Goal: Task Accomplishment & Management: Complete application form

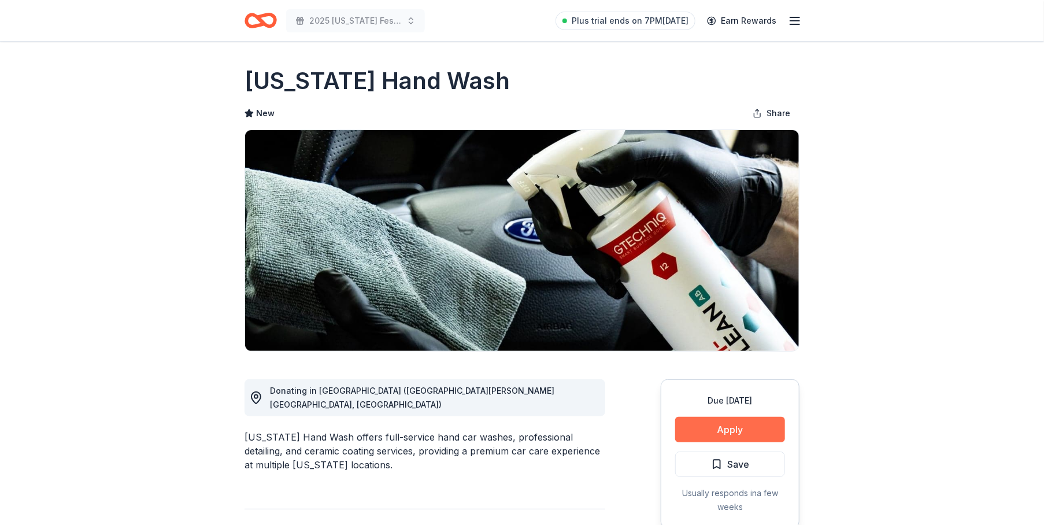
click at [737, 433] on button "Apply" at bounding box center [730, 429] width 110 height 25
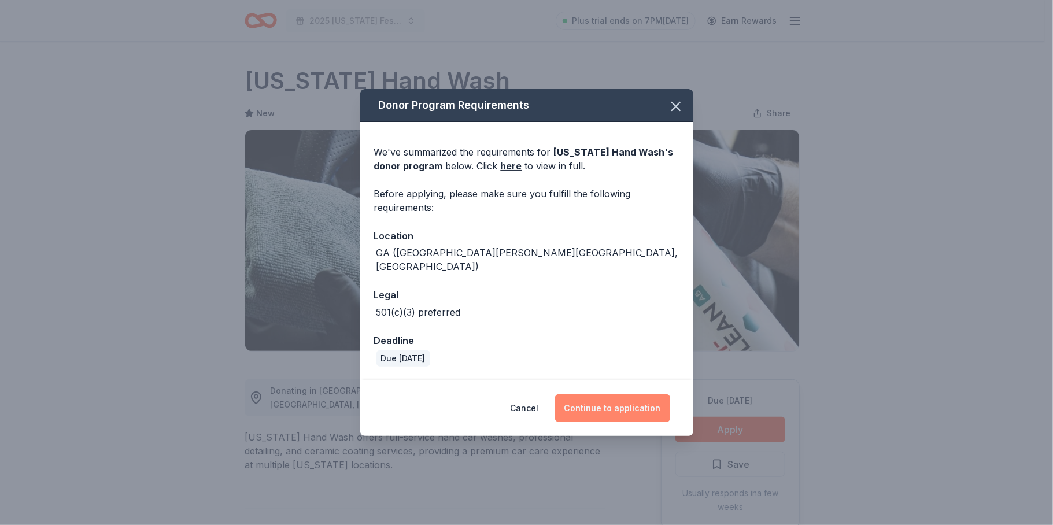
click at [593, 404] on button "Continue to application" at bounding box center [612, 408] width 115 height 28
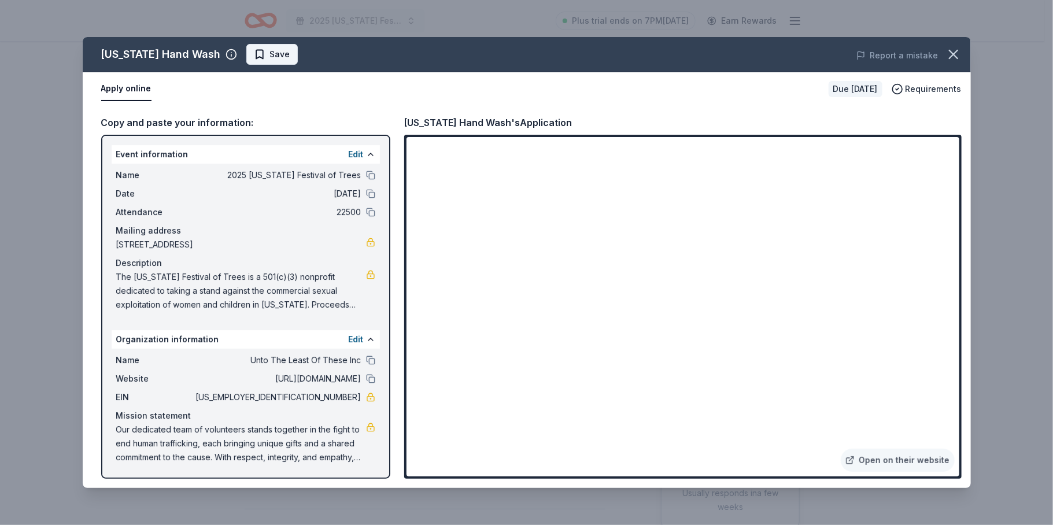
click at [254, 50] on span "Save" at bounding box center [272, 54] width 36 height 14
click at [133, 53] on div "California Hand Wash" at bounding box center [161, 54] width 120 height 19
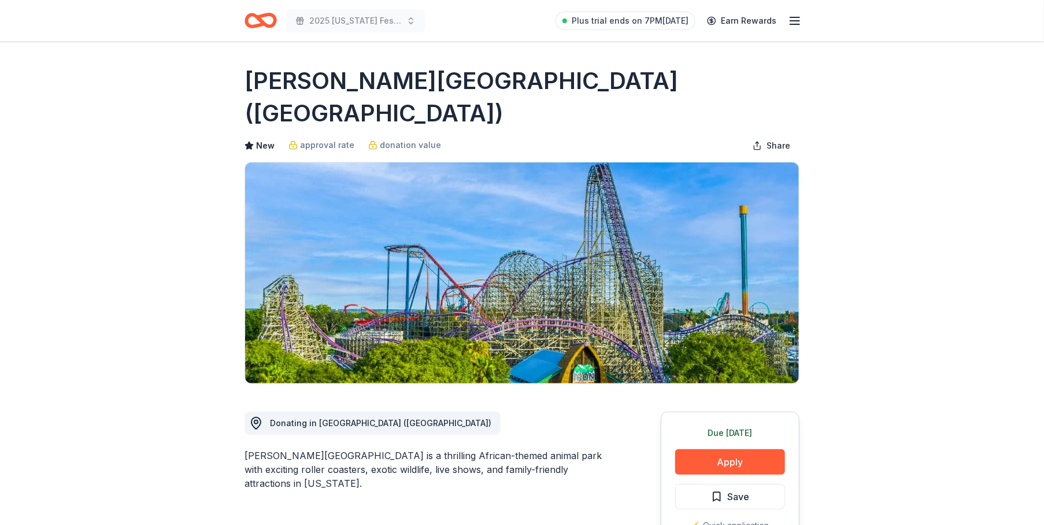
click at [253, 17] on icon "Home" at bounding box center [261, 20] width 32 height 27
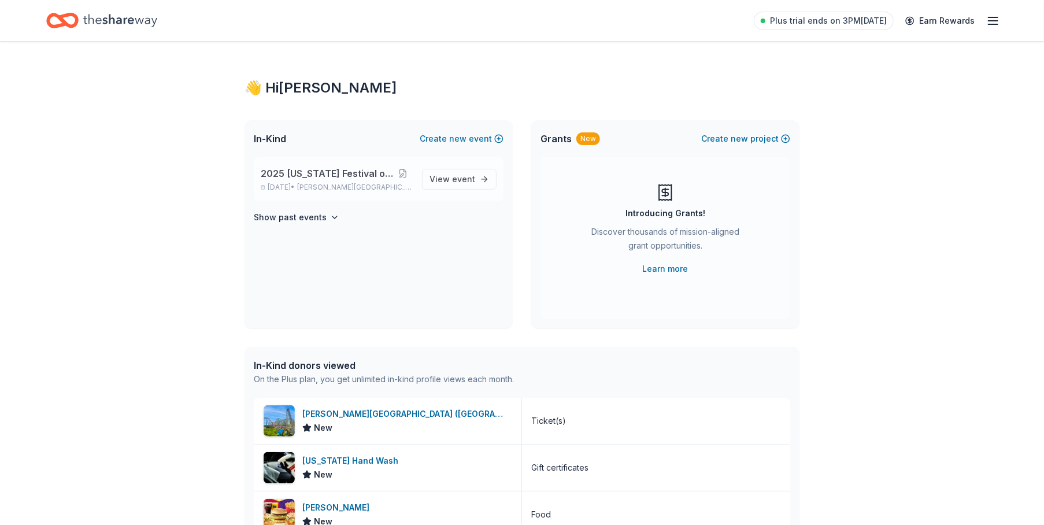
click at [291, 169] on span "2025 [US_STATE] Festival of Trees" at bounding box center [327, 174] width 132 height 14
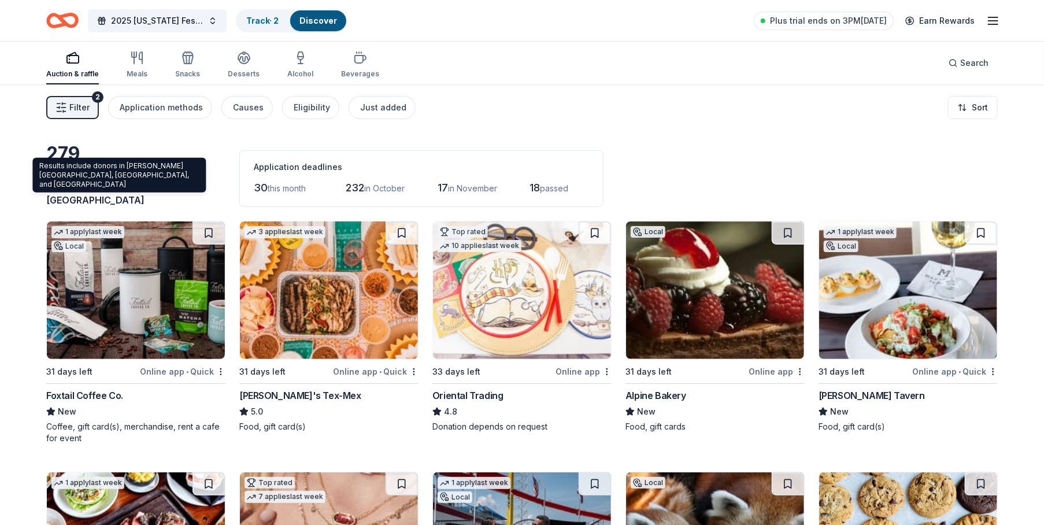
click at [155, 172] on div "Results include donors in Johns Creek, Duluth, and Peachtree Corners Results in…" at bounding box center [118, 175] width 173 height 35
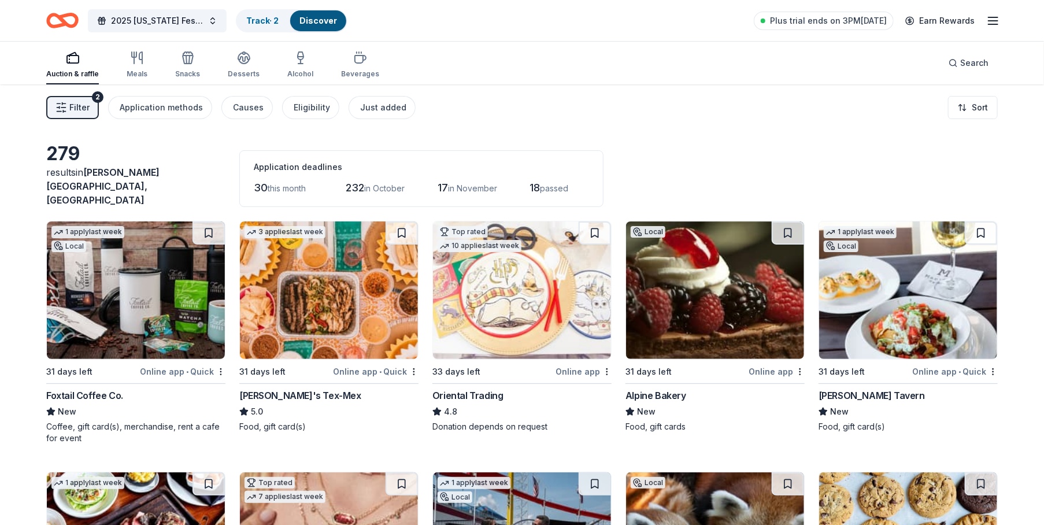
click at [281, 389] on div "Chuy's Tex-Mex" at bounding box center [300, 396] width 122 height 14
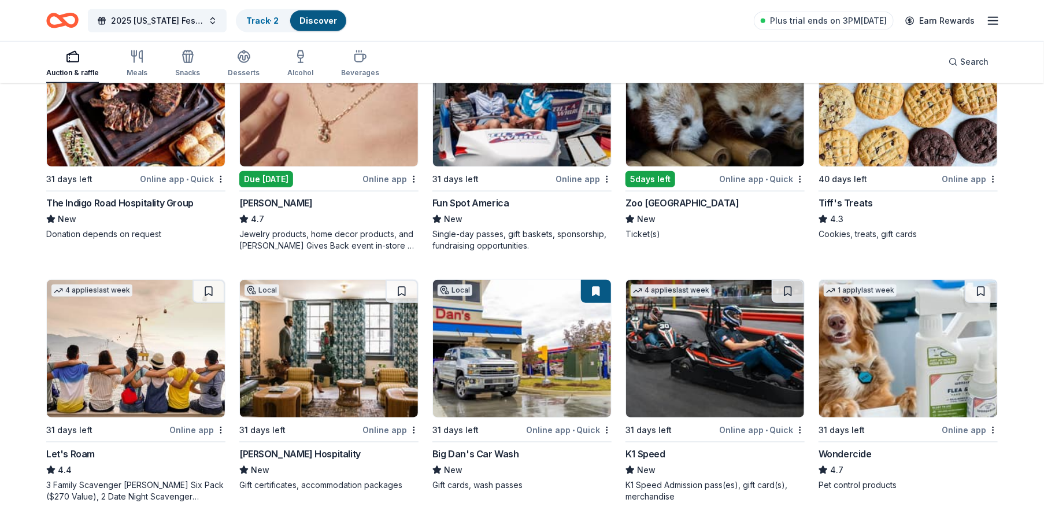
scroll to position [463, 0]
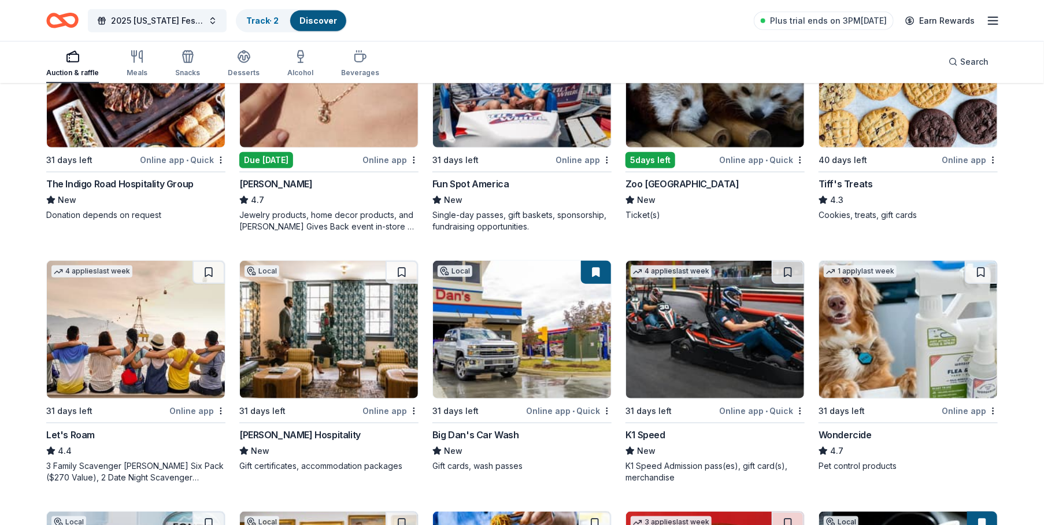
click at [638, 428] on div "K1 Speed" at bounding box center [646, 435] width 40 height 14
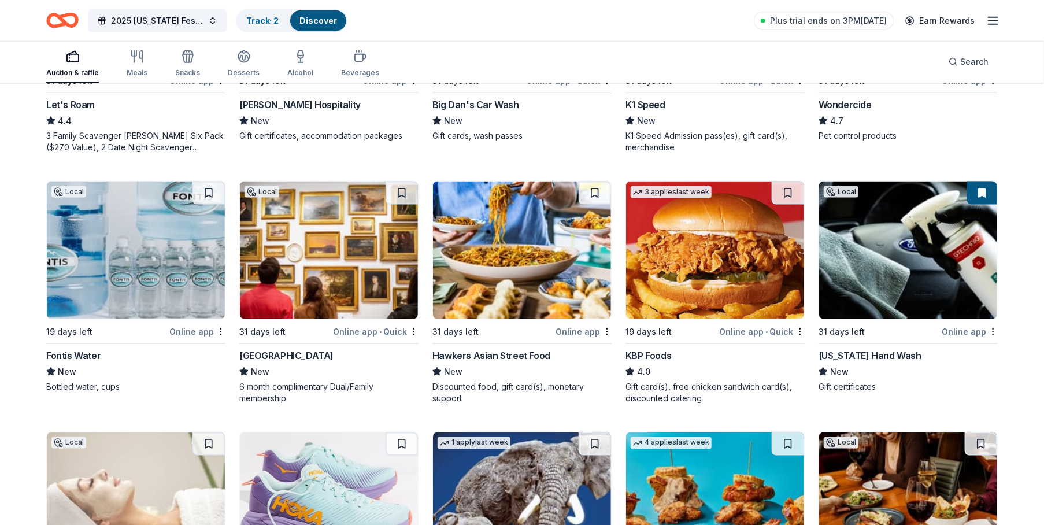
scroll to position [812, 0]
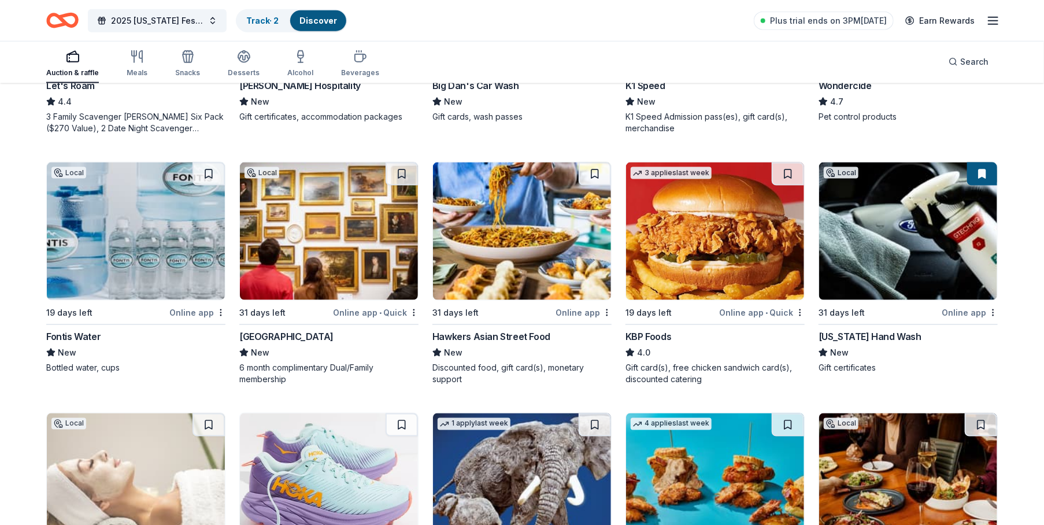
click at [654, 330] on div "KBP Foods" at bounding box center [649, 337] width 46 height 14
click at [661, 330] on div "KBP Foods" at bounding box center [649, 337] width 46 height 14
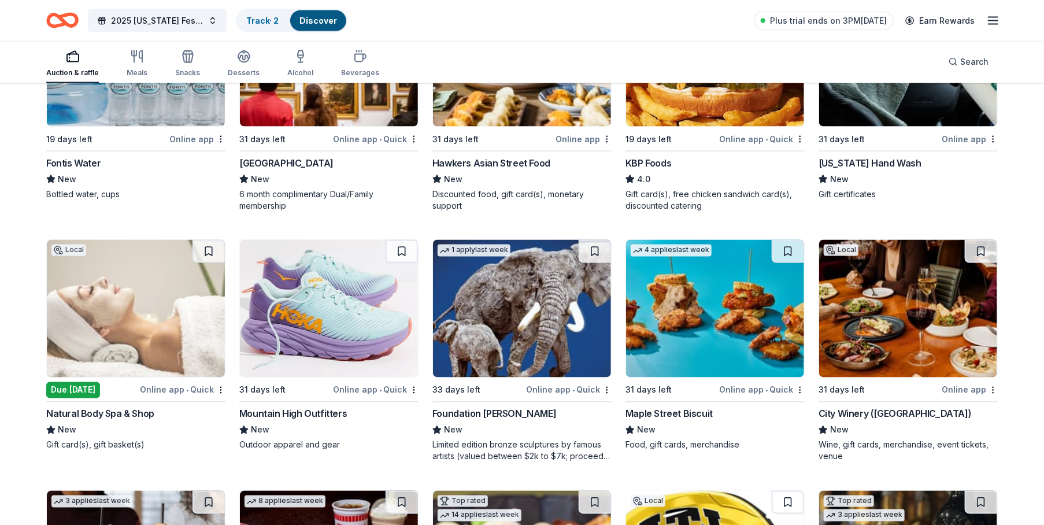
scroll to position [1043, 0]
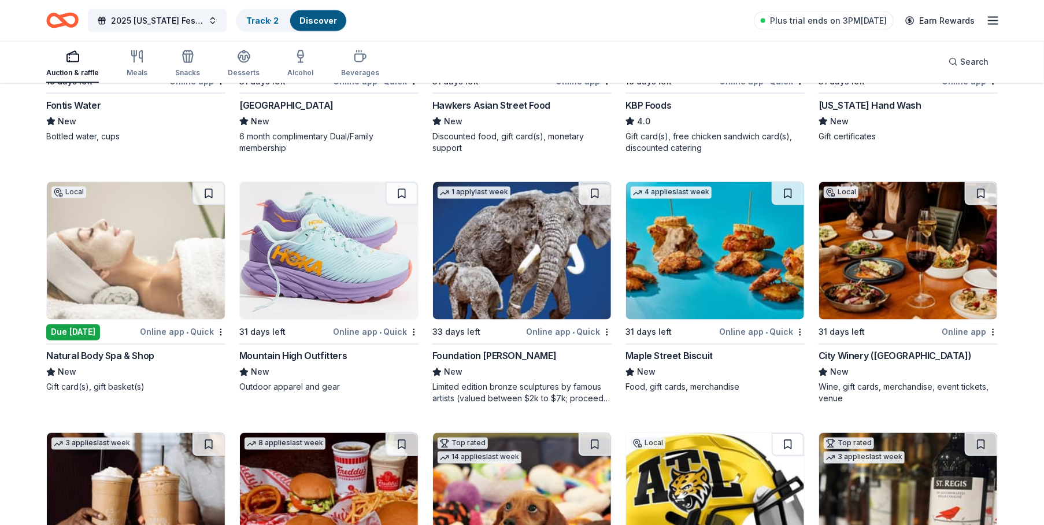
click at [499, 349] on div "Foundation Michelangelo" at bounding box center [495, 356] width 124 height 14
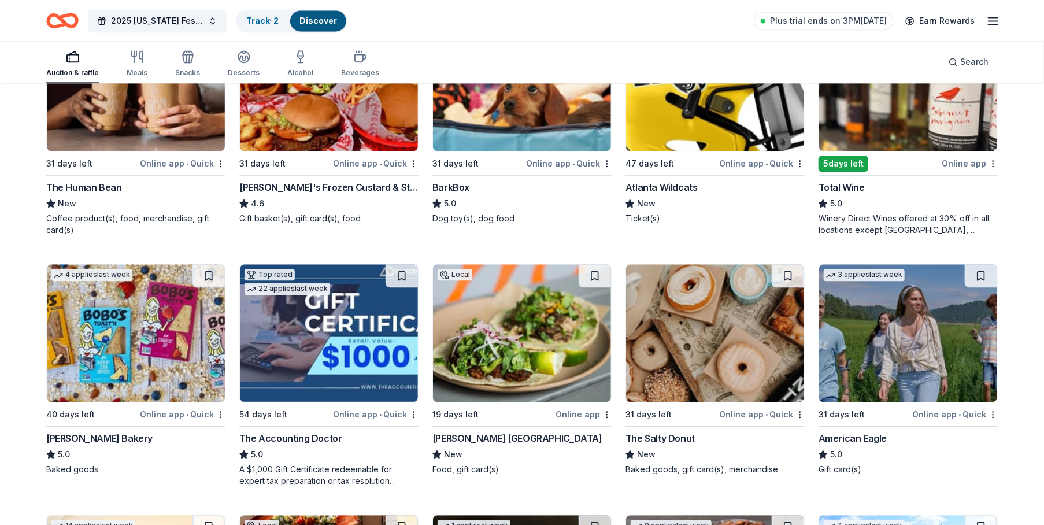
scroll to position [1487, 0]
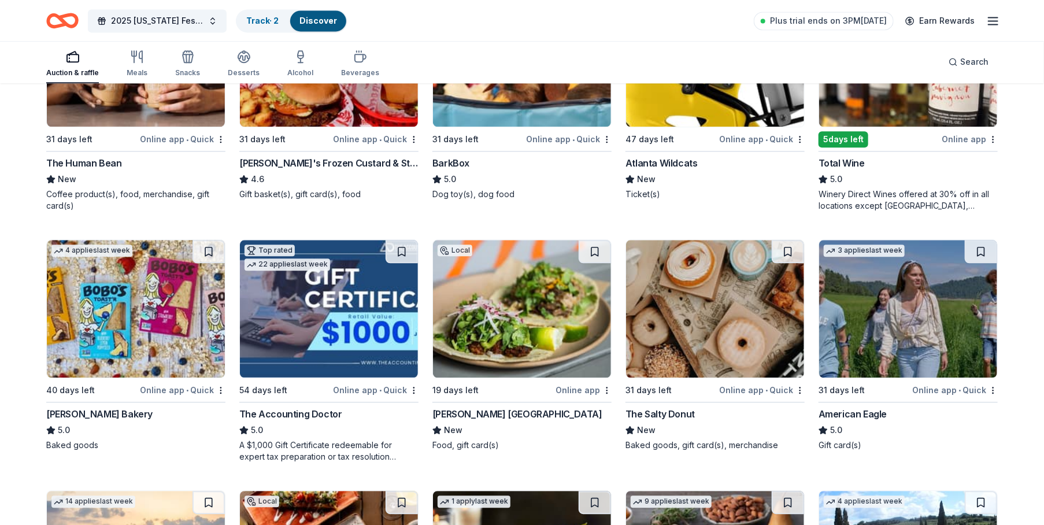
click at [272, 407] on div "The Accounting Doctor" at bounding box center [290, 414] width 103 height 14
click at [466, 407] on div "Minero Atlanta" at bounding box center [518, 414] width 170 height 14
click at [664, 407] on div "The Salty Donut" at bounding box center [660, 414] width 69 height 14
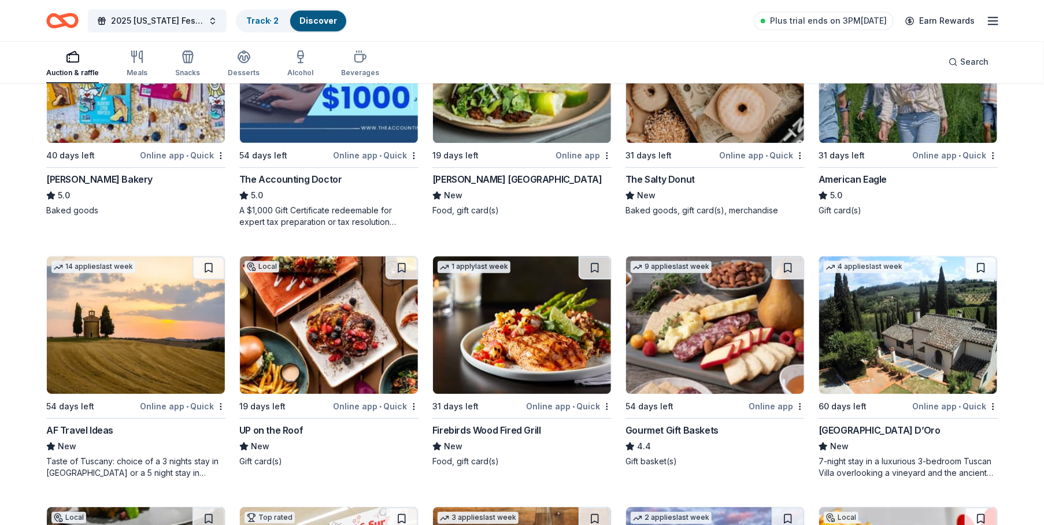
scroll to position [1757, 0]
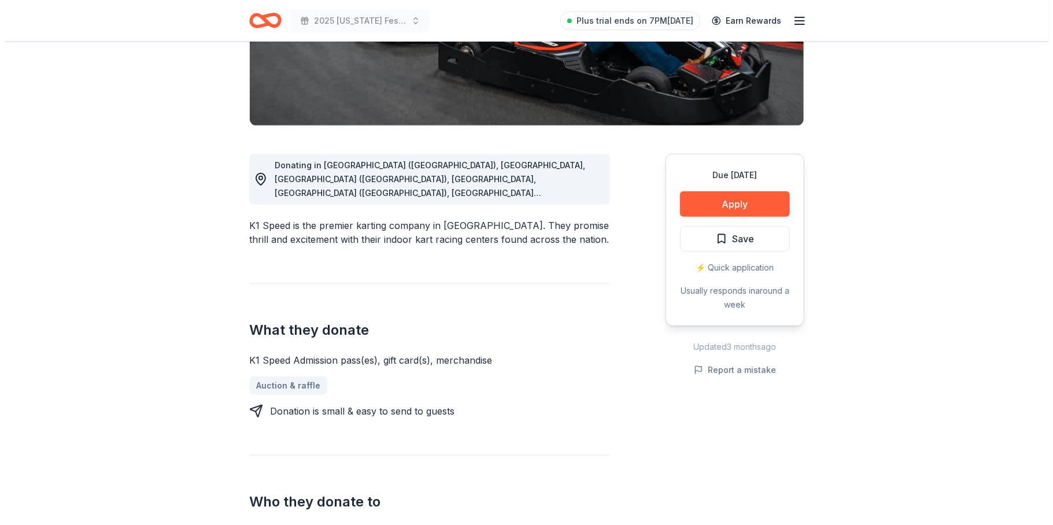
scroll to position [231, 0]
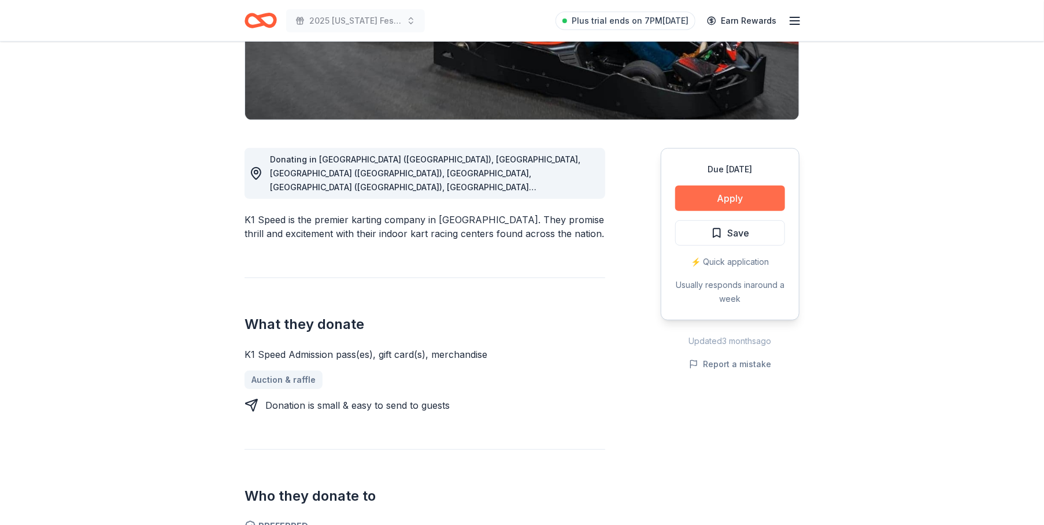
click at [709, 197] on button "Apply" at bounding box center [730, 198] width 110 height 25
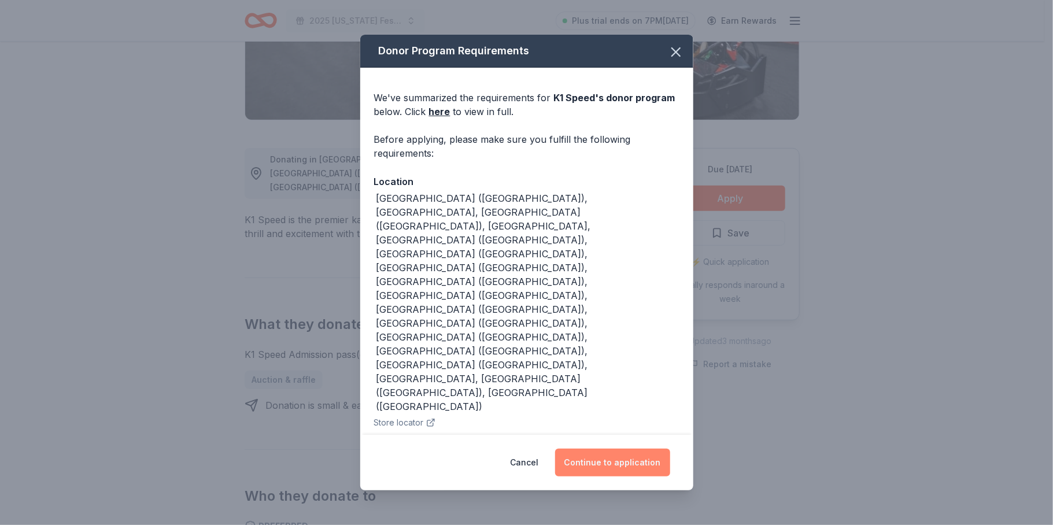
click at [588, 449] on button "Continue to application" at bounding box center [612, 463] width 115 height 28
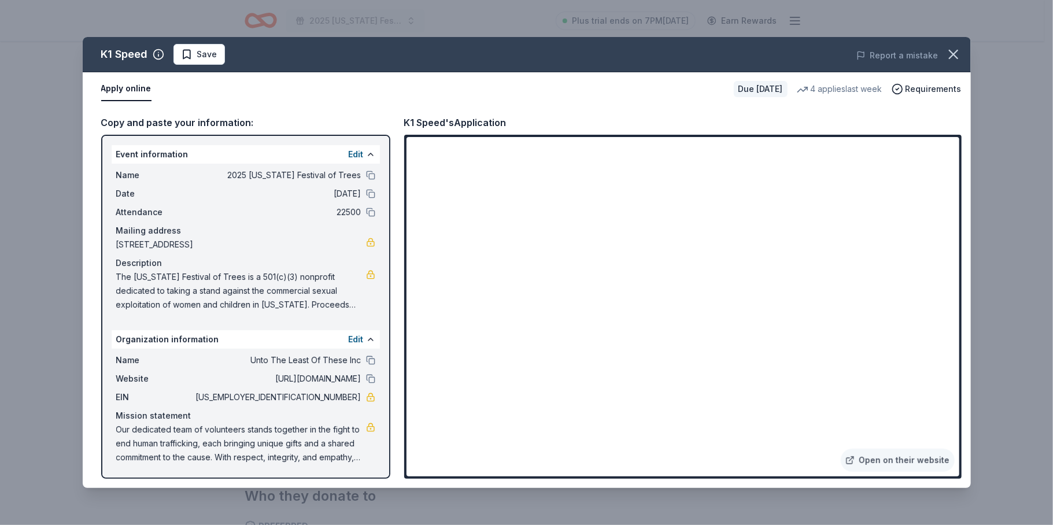
click at [134, 86] on button "Apply online" at bounding box center [126, 89] width 50 height 24
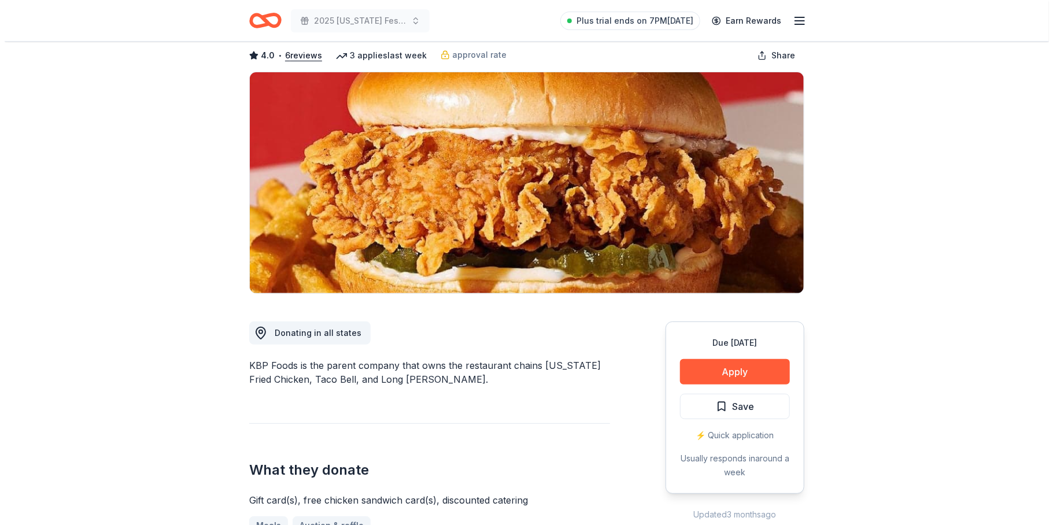
scroll to position [116, 0]
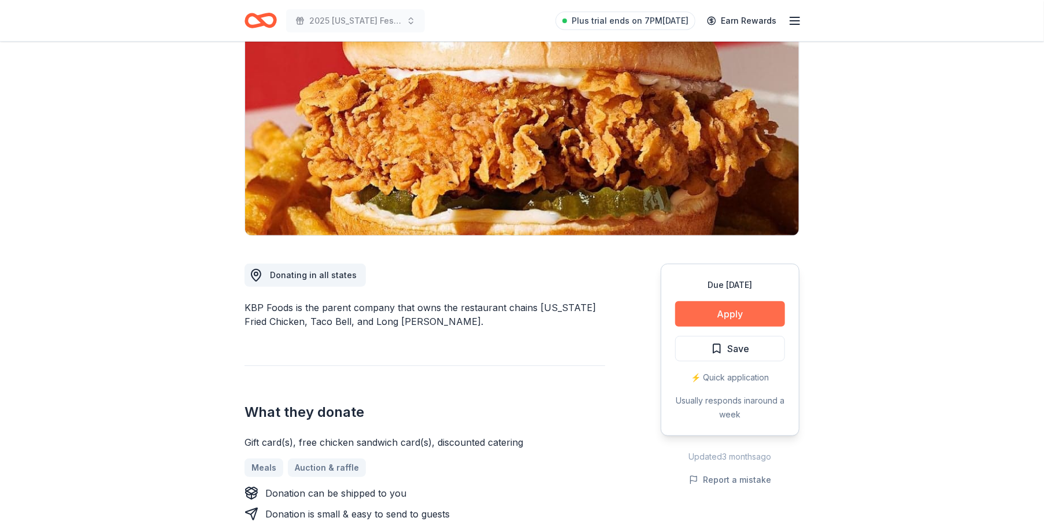
click at [743, 315] on button "Apply" at bounding box center [730, 313] width 110 height 25
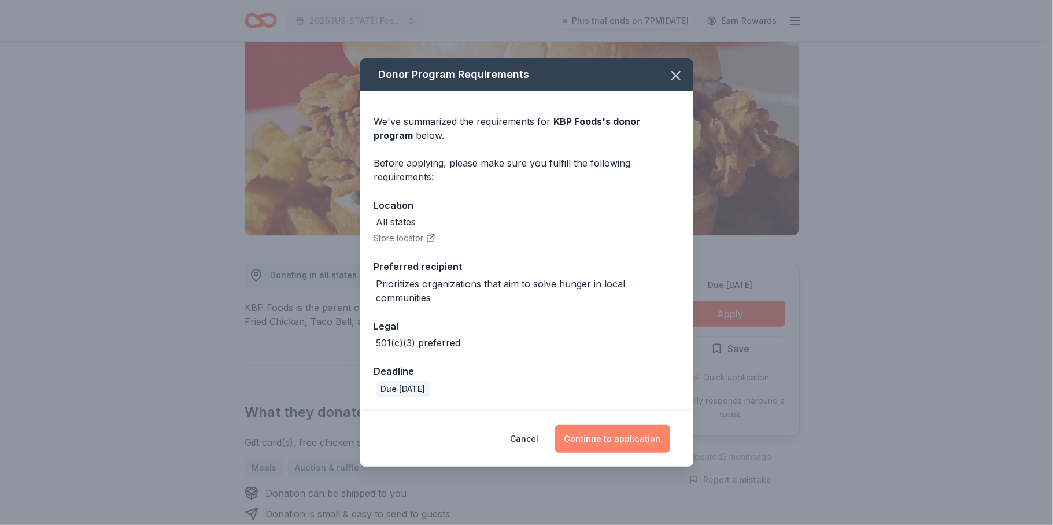
click at [592, 443] on button "Continue to application" at bounding box center [612, 439] width 115 height 28
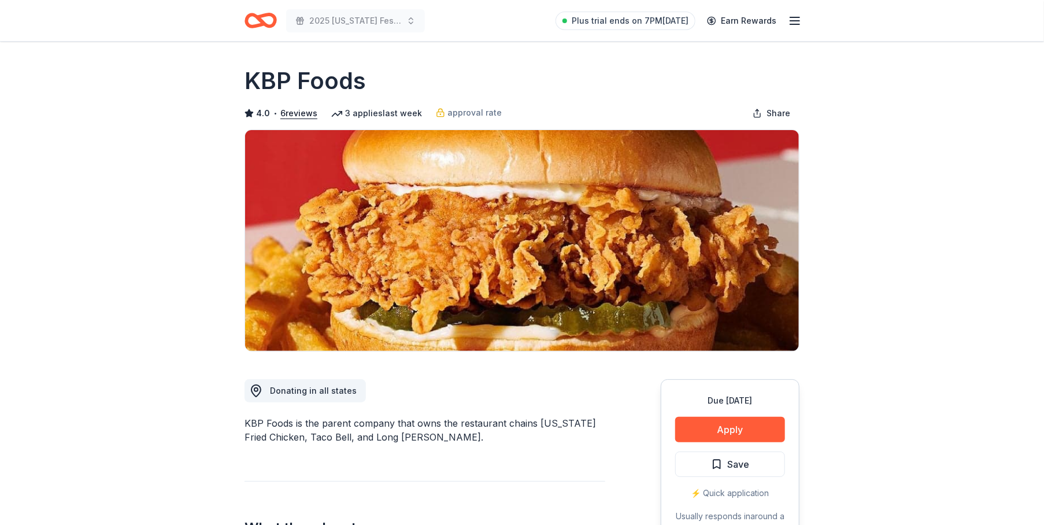
click at [522, 424] on div "KBP Foods is the parent company that owns the restaurant chains Kentucky Fried …" at bounding box center [425, 430] width 361 height 28
drag, startPoint x: 457, startPoint y: 441, endPoint x: 254, endPoint y: 424, distance: 203.7
click at [254, 424] on div "KBP Foods is the parent company that owns the restaurant chains Kentucky Fried …" at bounding box center [425, 430] width 361 height 28
click at [336, 434] on div "KBP Foods is the parent company that owns the restaurant chains Kentucky Fried …" at bounding box center [425, 430] width 361 height 28
click at [337, 434] on div "KBP Foods is the parent company that owns the restaurant chains Kentucky Fried …" at bounding box center [425, 430] width 361 height 28
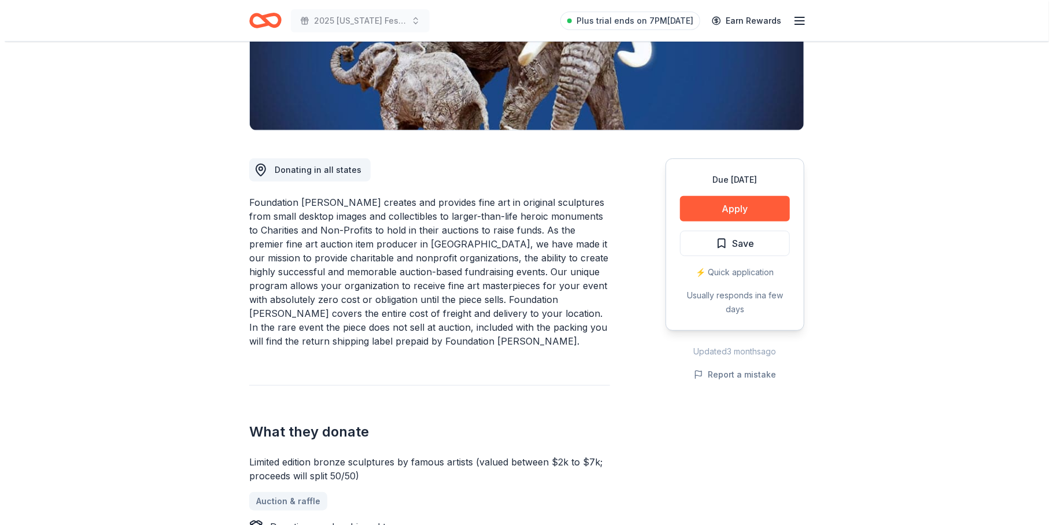
scroll to position [231, 0]
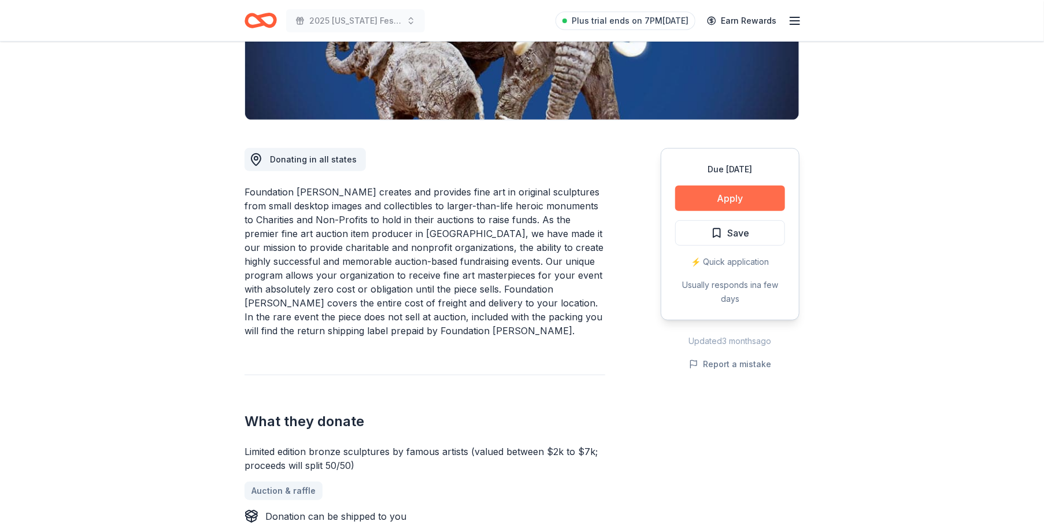
click at [738, 198] on button "Apply" at bounding box center [730, 198] width 110 height 25
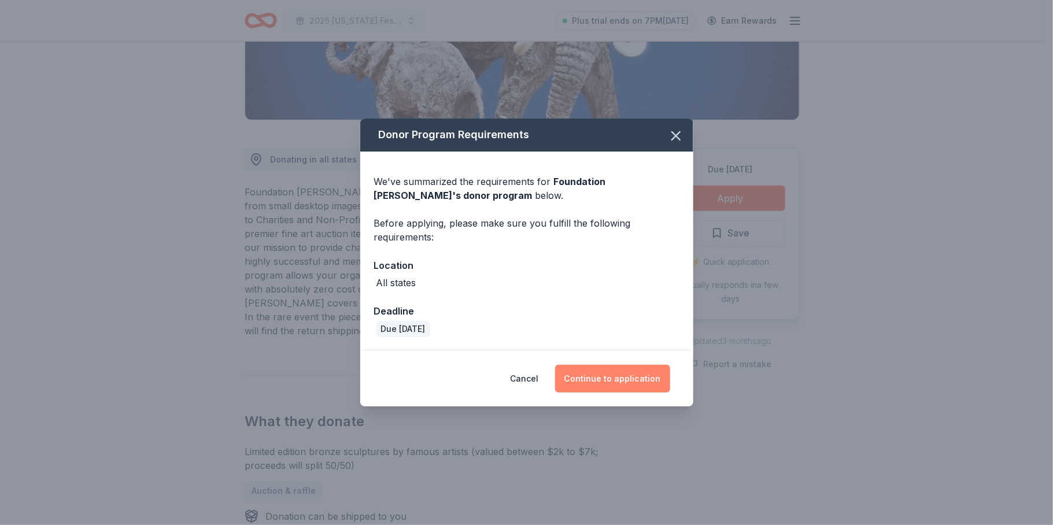
click at [627, 378] on button "Continue to application" at bounding box center [612, 379] width 115 height 28
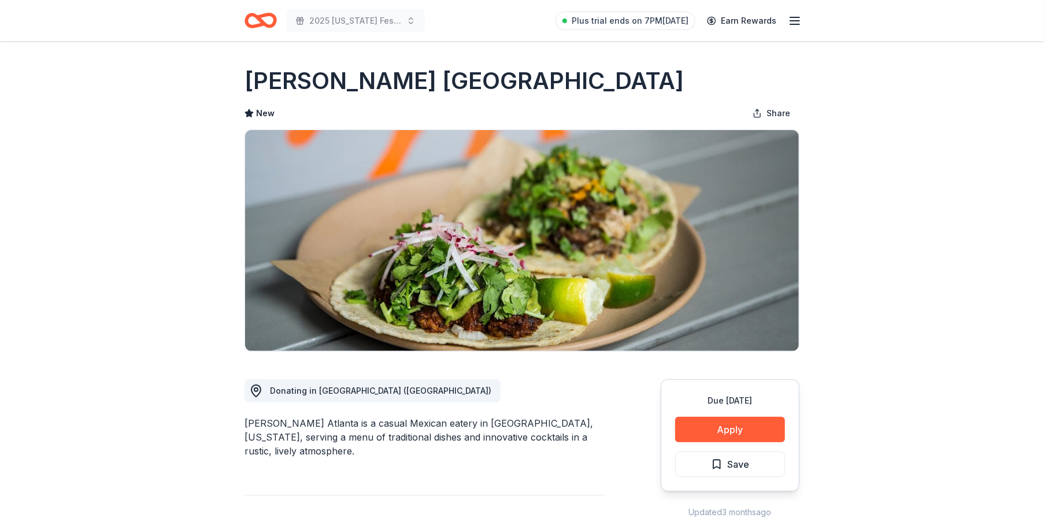
drag, startPoint x: 520, startPoint y: 380, endPoint x: 514, endPoint y: 414, distance: 34.6
click at [727, 421] on button "Apply" at bounding box center [730, 429] width 110 height 25
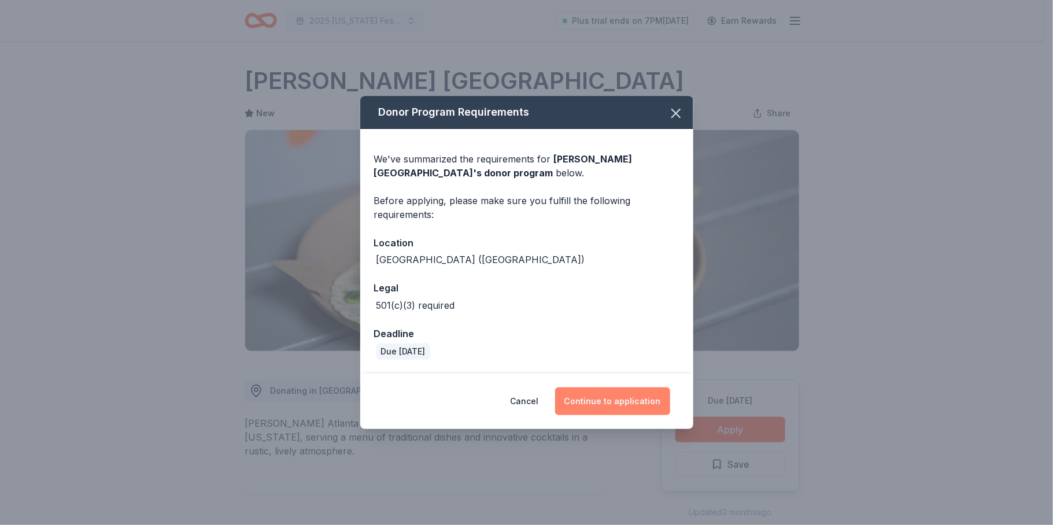
click at [629, 405] on button "Continue to application" at bounding box center [612, 401] width 115 height 28
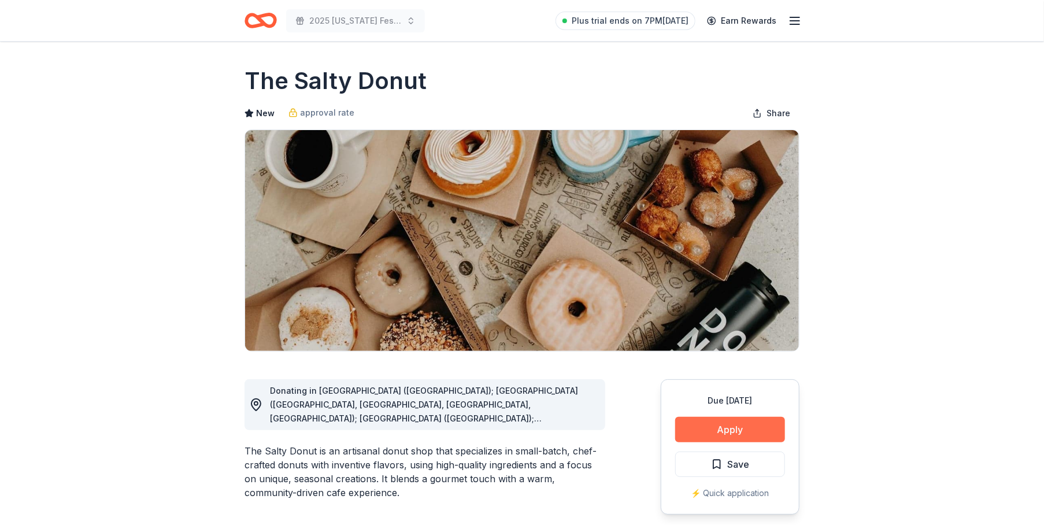
click at [727, 435] on button "Apply" at bounding box center [730, 429] width 110 height 25
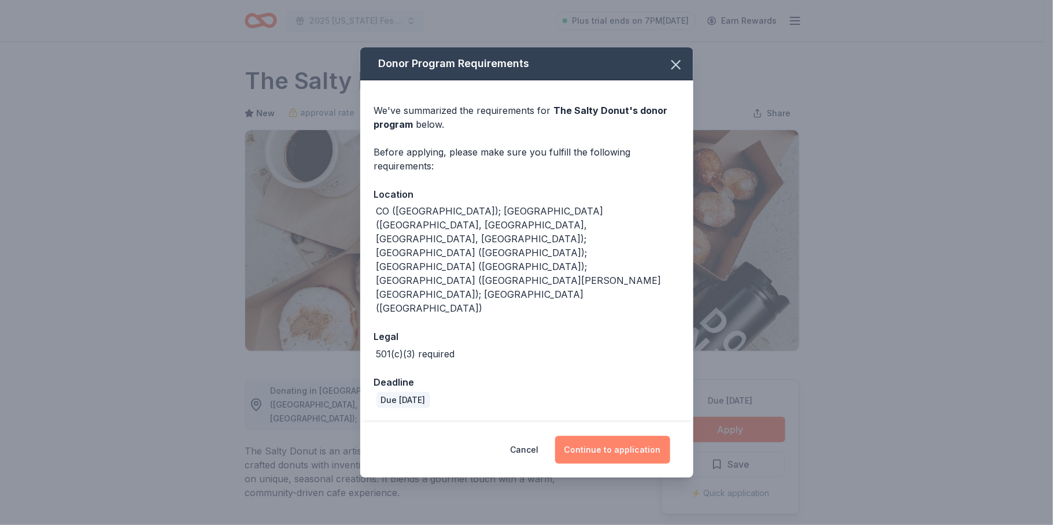
click at [623, 436] on button "Continue to application" at bounding box center [612, 450] width 115 height 28
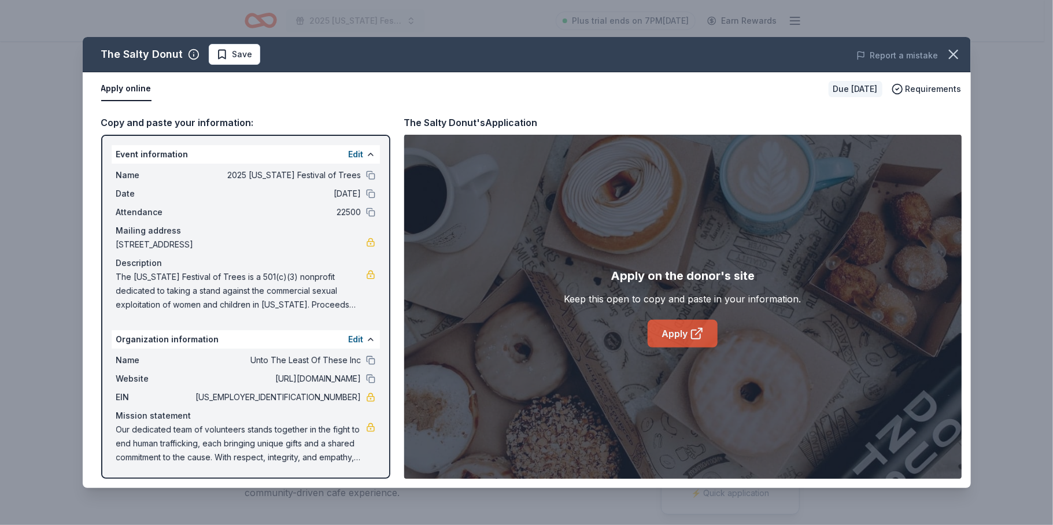
click at [665, 334] on link "Apply" at bounding box center [683, 334] width 70 height 28
